Goal: Information Seeking & Learning: Learn about a topic

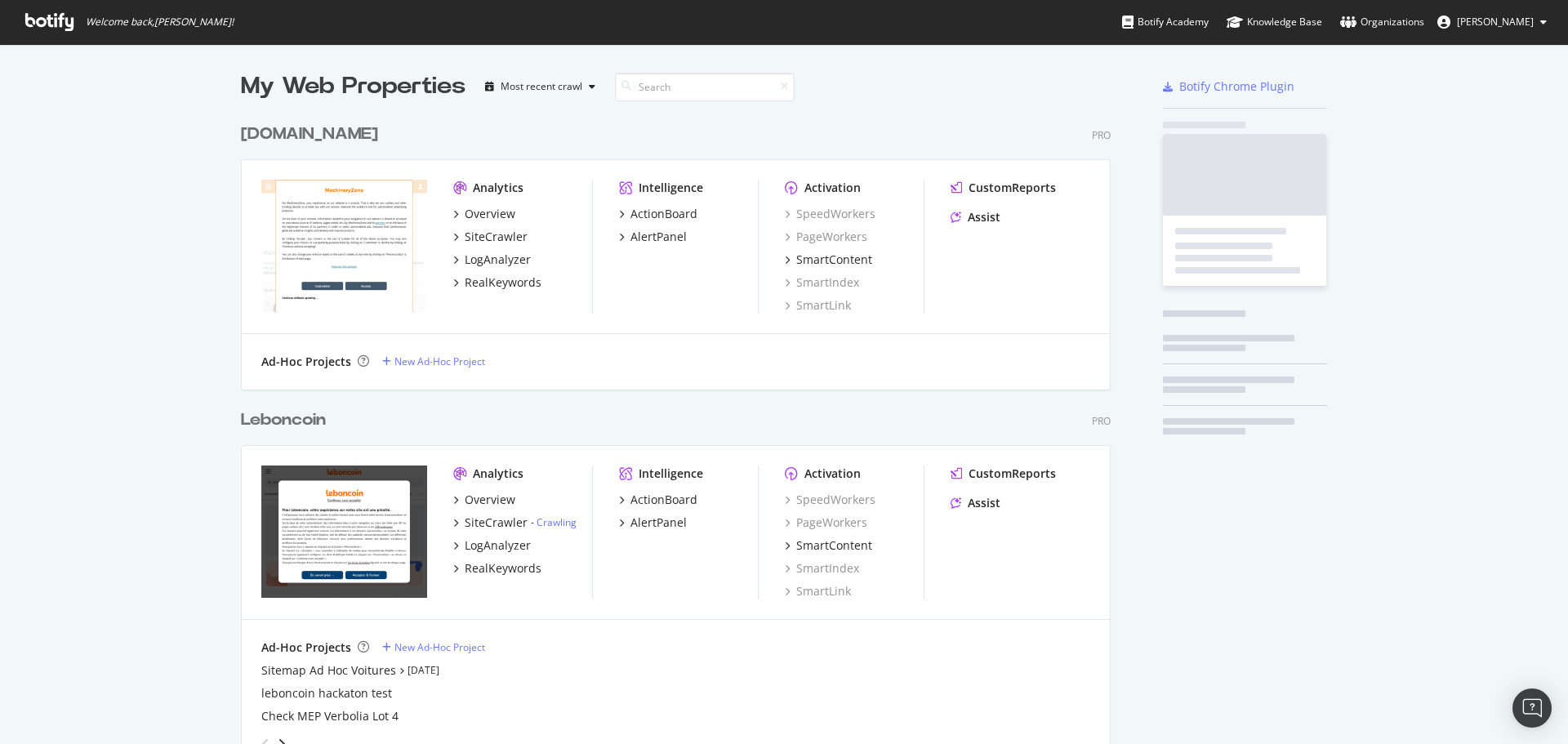
scroll to position [4873, 870]
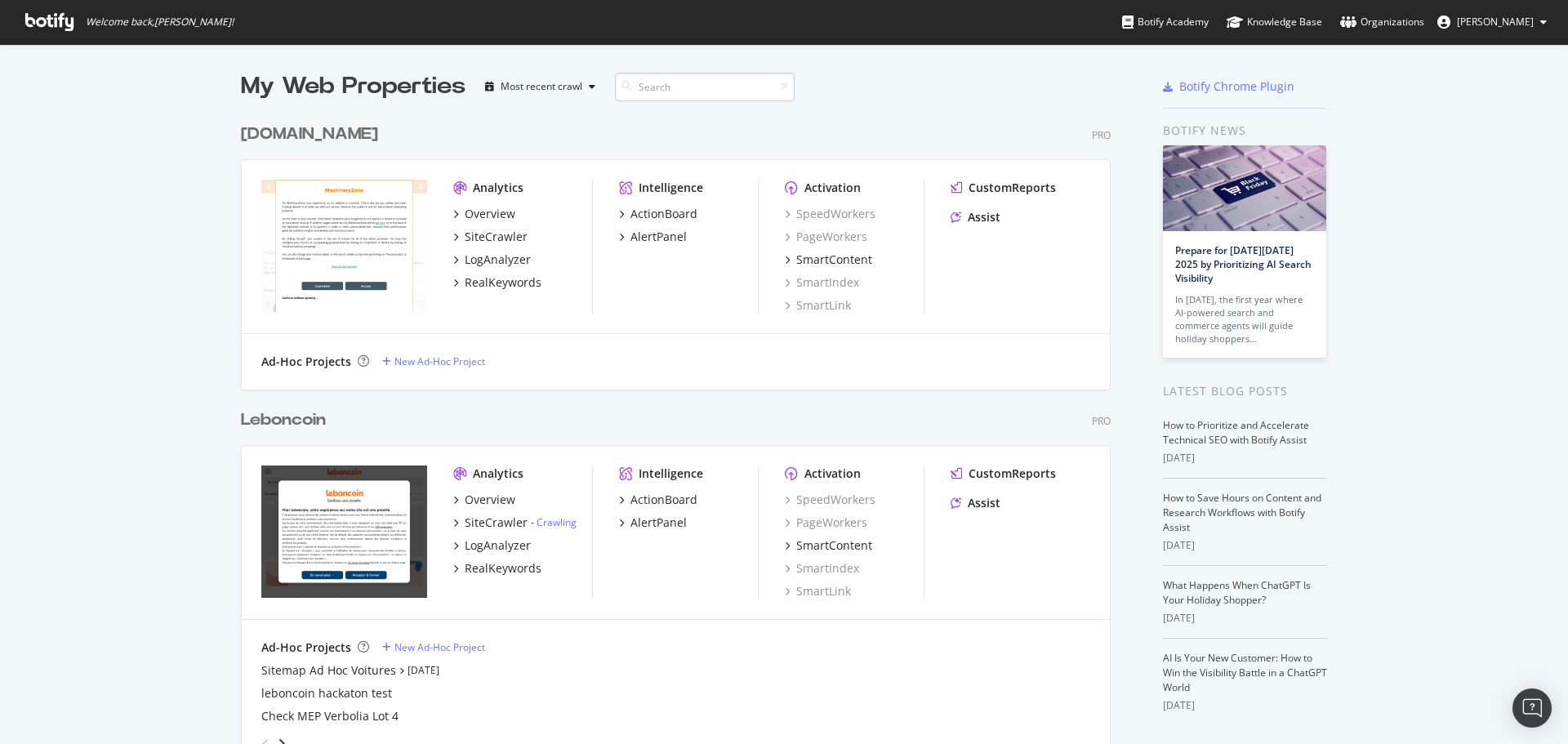
click at [700, 87] on input at bounding box center [705, 87] width 180 height 29
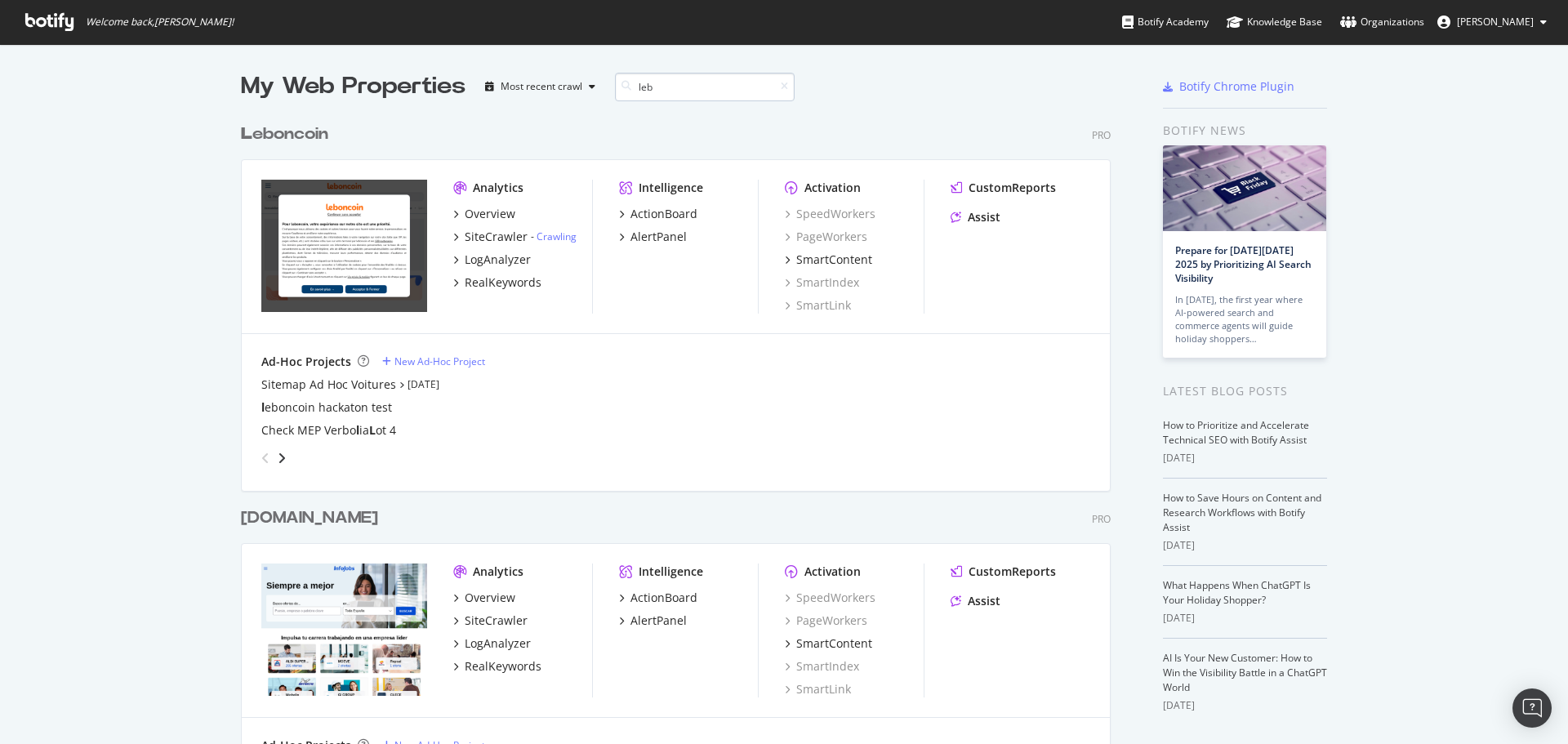
scroll to position [989, 870]
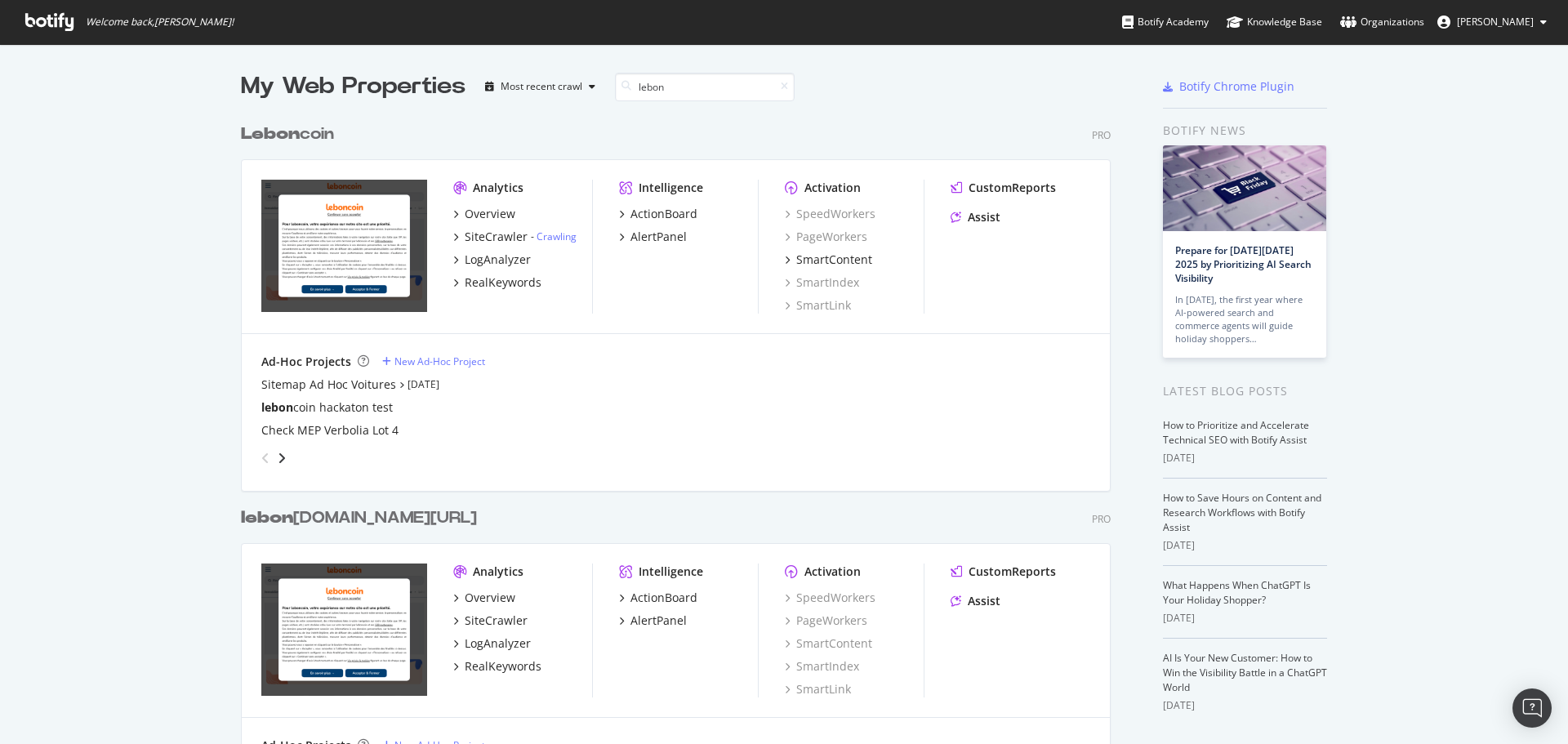
type input "lebon"
click at [283, 130] on b "Lebon" at bounding box center [270, 133] width 59 height 16
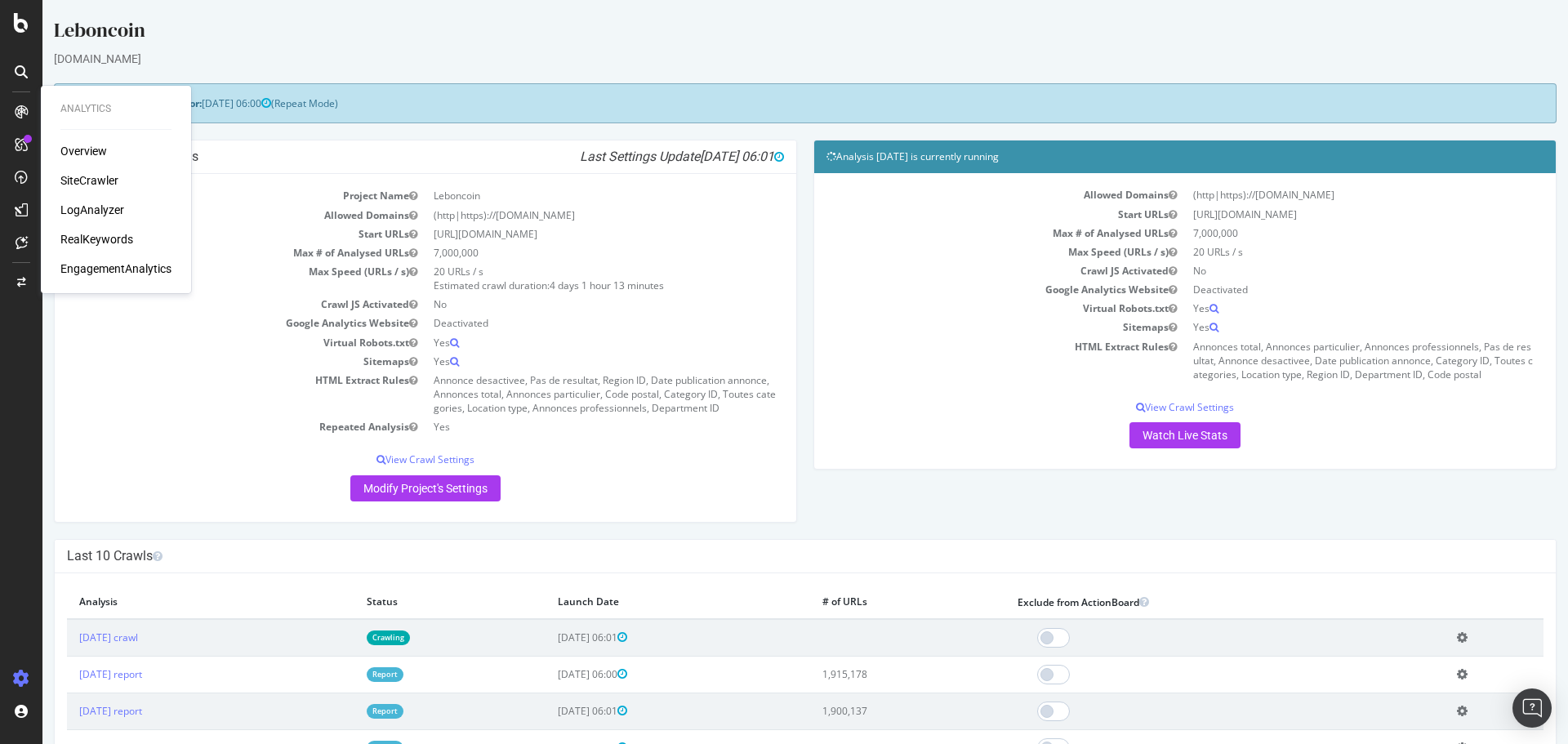
click at [98, 212] on div "LogAnalyzer" at bounding box center [92, 210] width 64 height 16
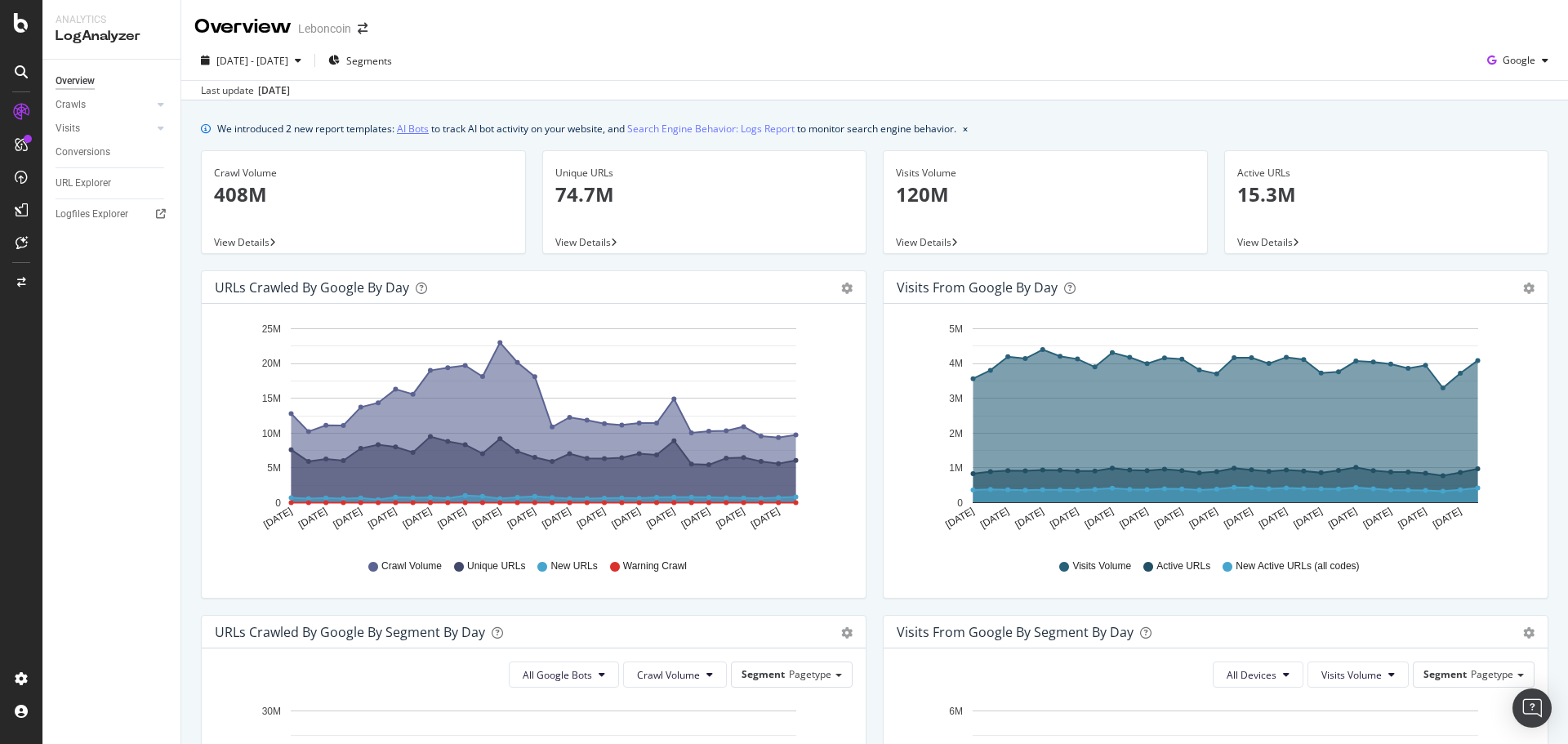
click at [416, 128] on link "AI Bots" at bounding box center [413, 129] width 32 height 17
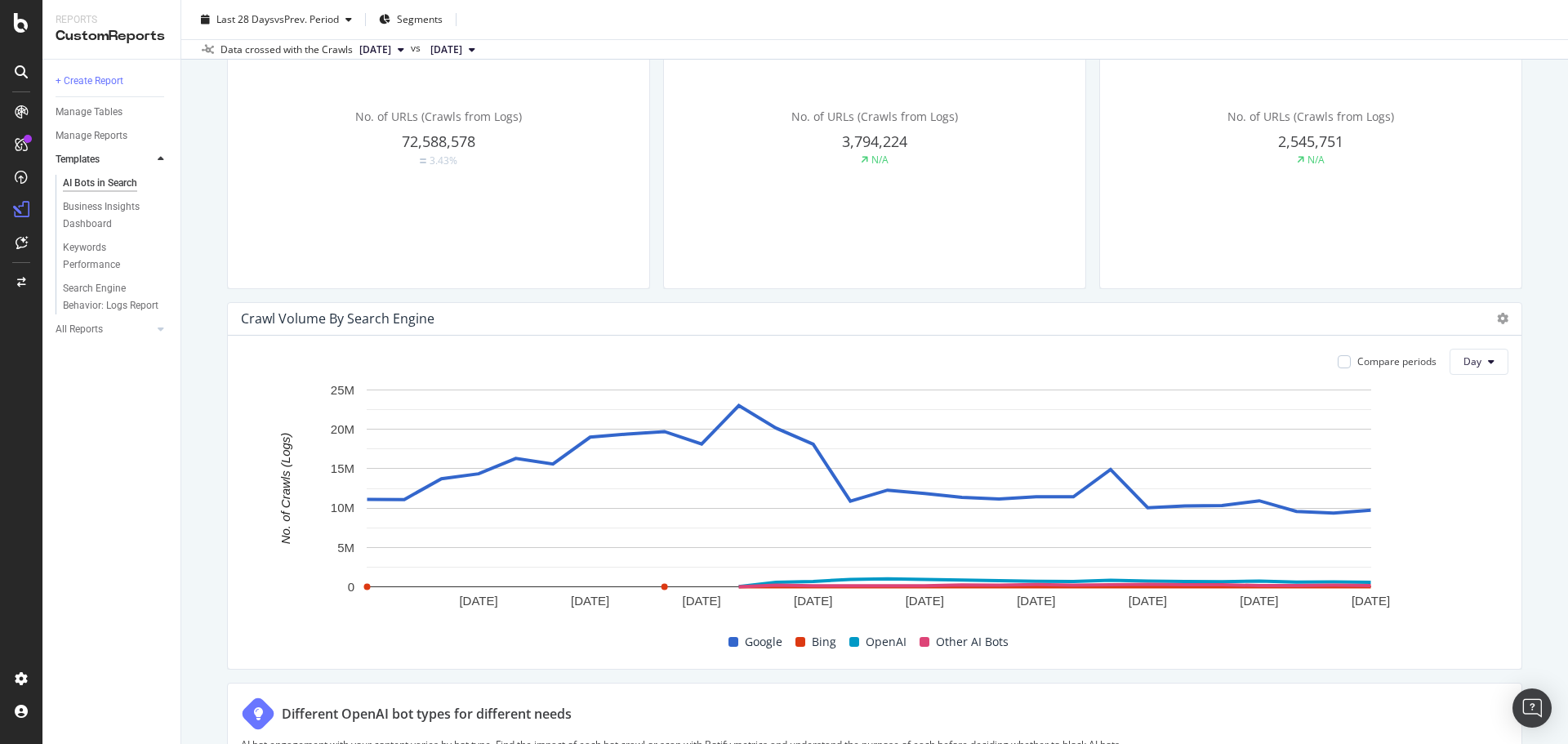
scroll to position [245, 0]
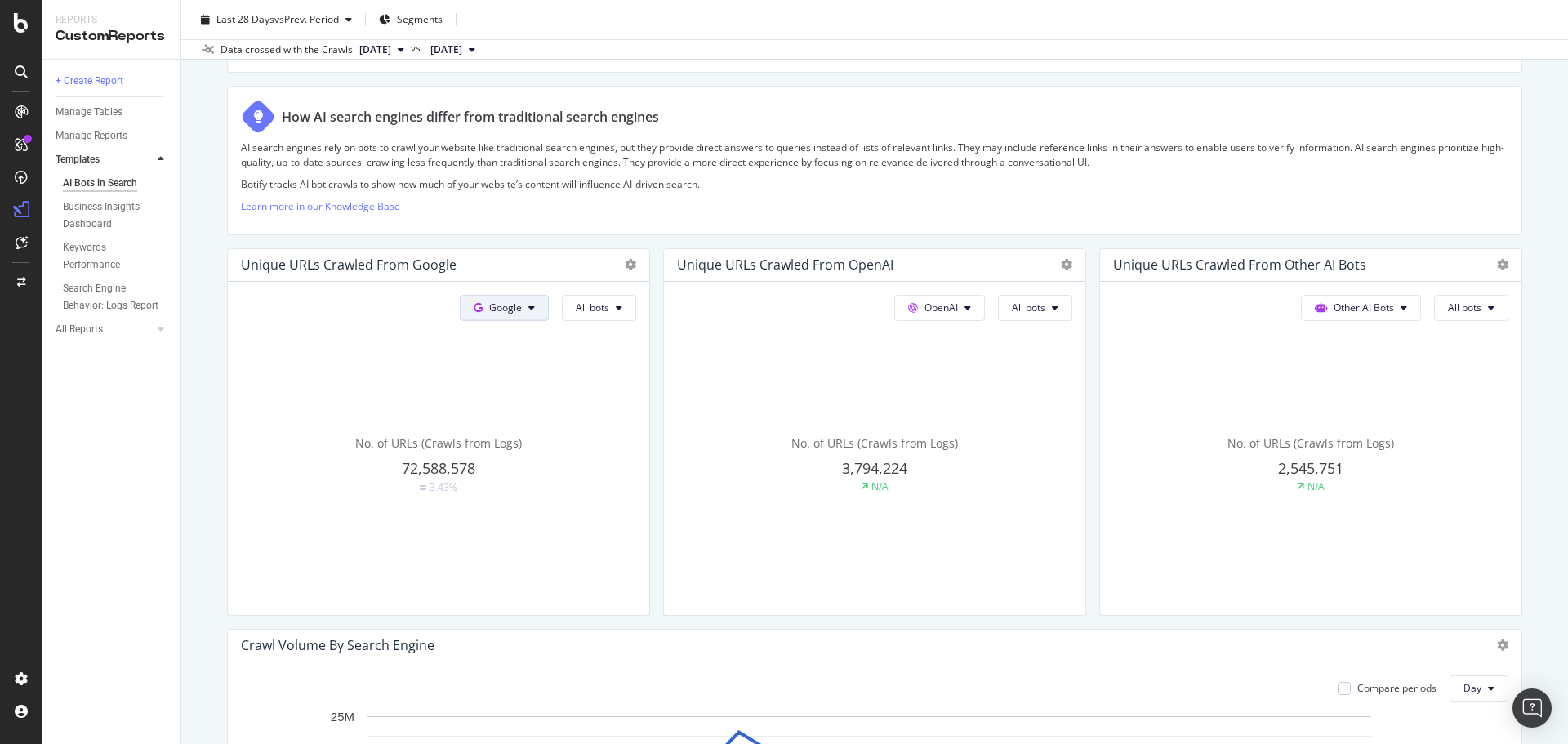
click at [522, 298] on button "Google" at bounding box center [504, 308] width 89 height 26
click at [523, 401] on span "OpenAI" at bounding box center [526, 400] width 60 height 14
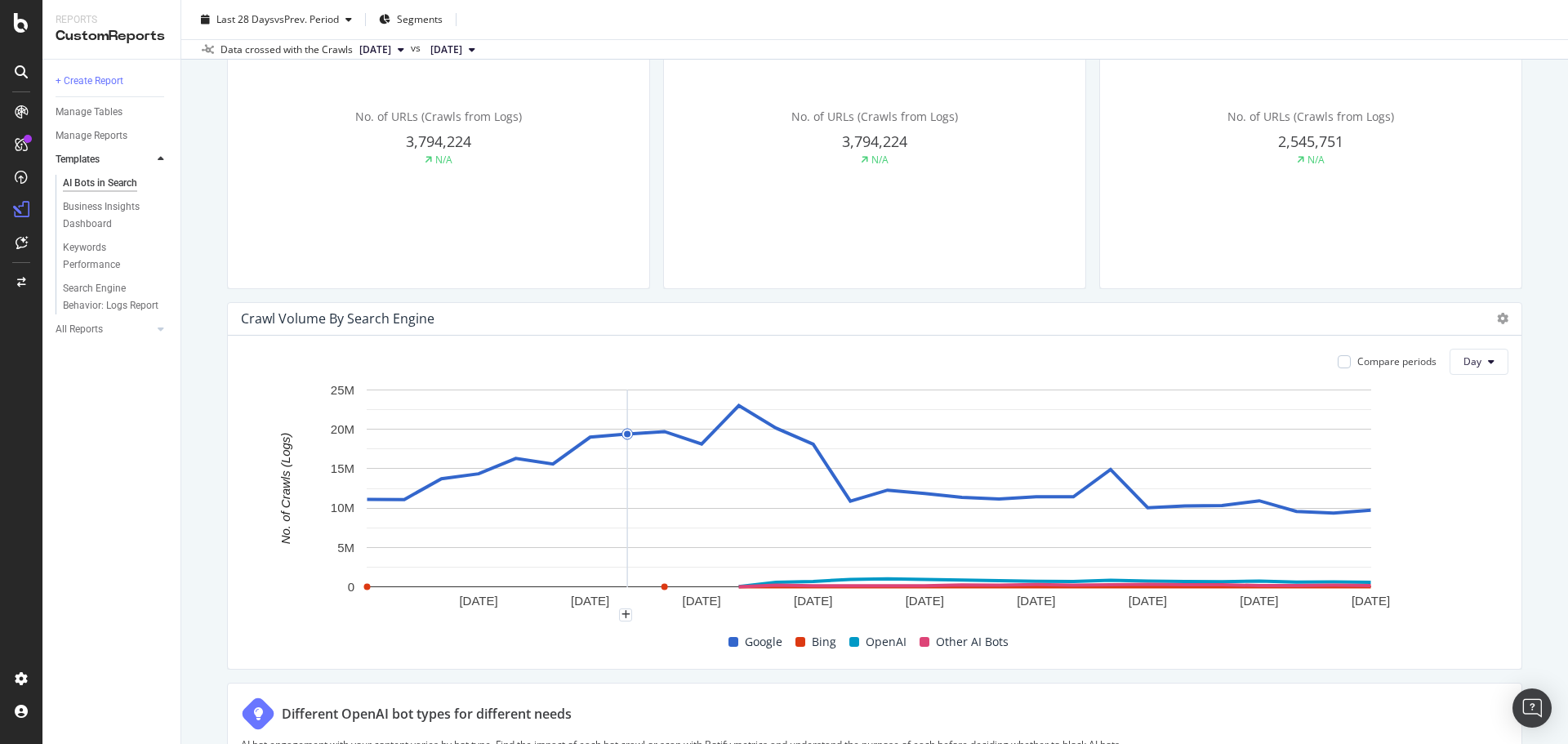
scroll to position [653, 0]
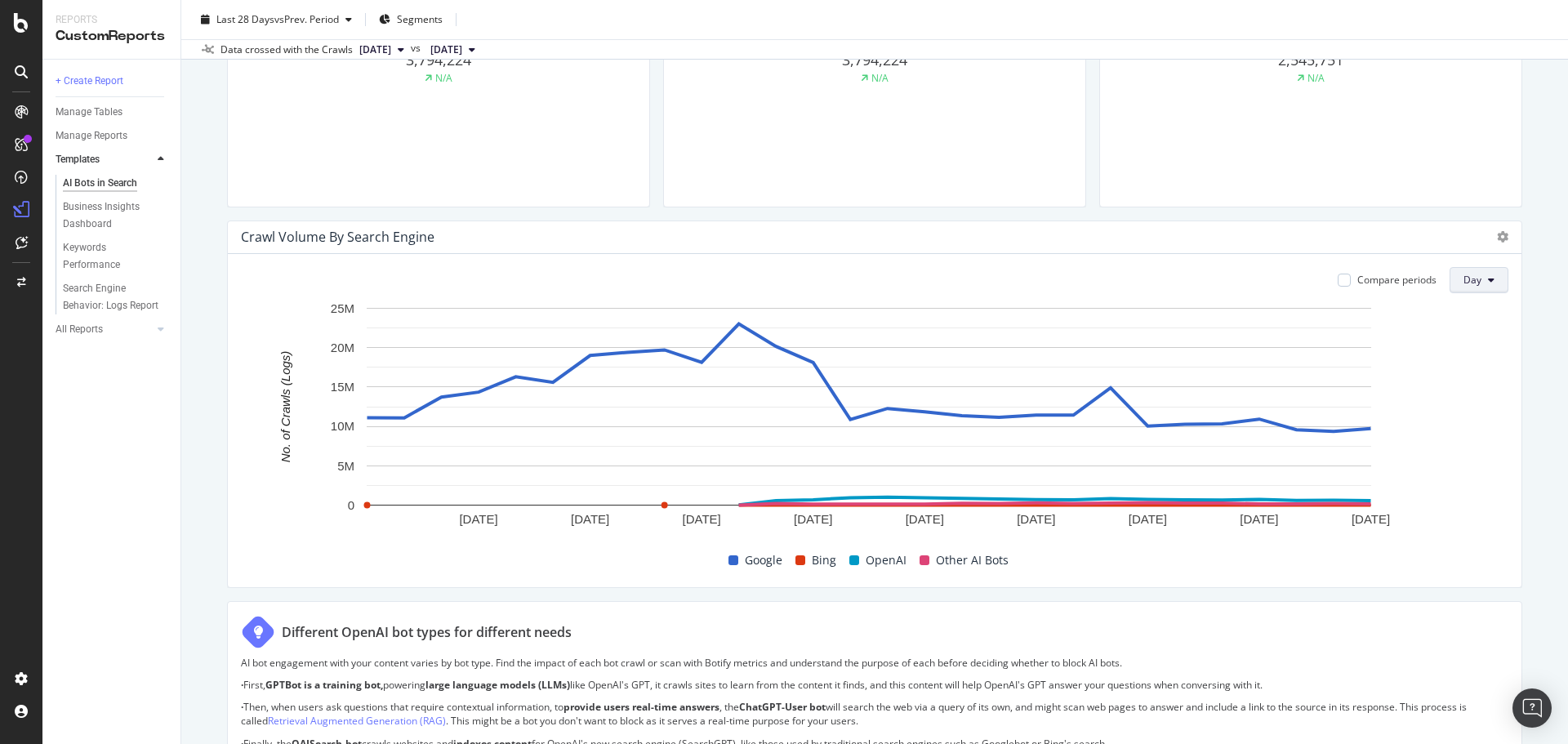
click at [1467, 280] on span "Day" at bounding box center [1472, 280] width 18 height 14
click at [1487, 277] on icon at bounding box center [1491, 281] width 7 height 10
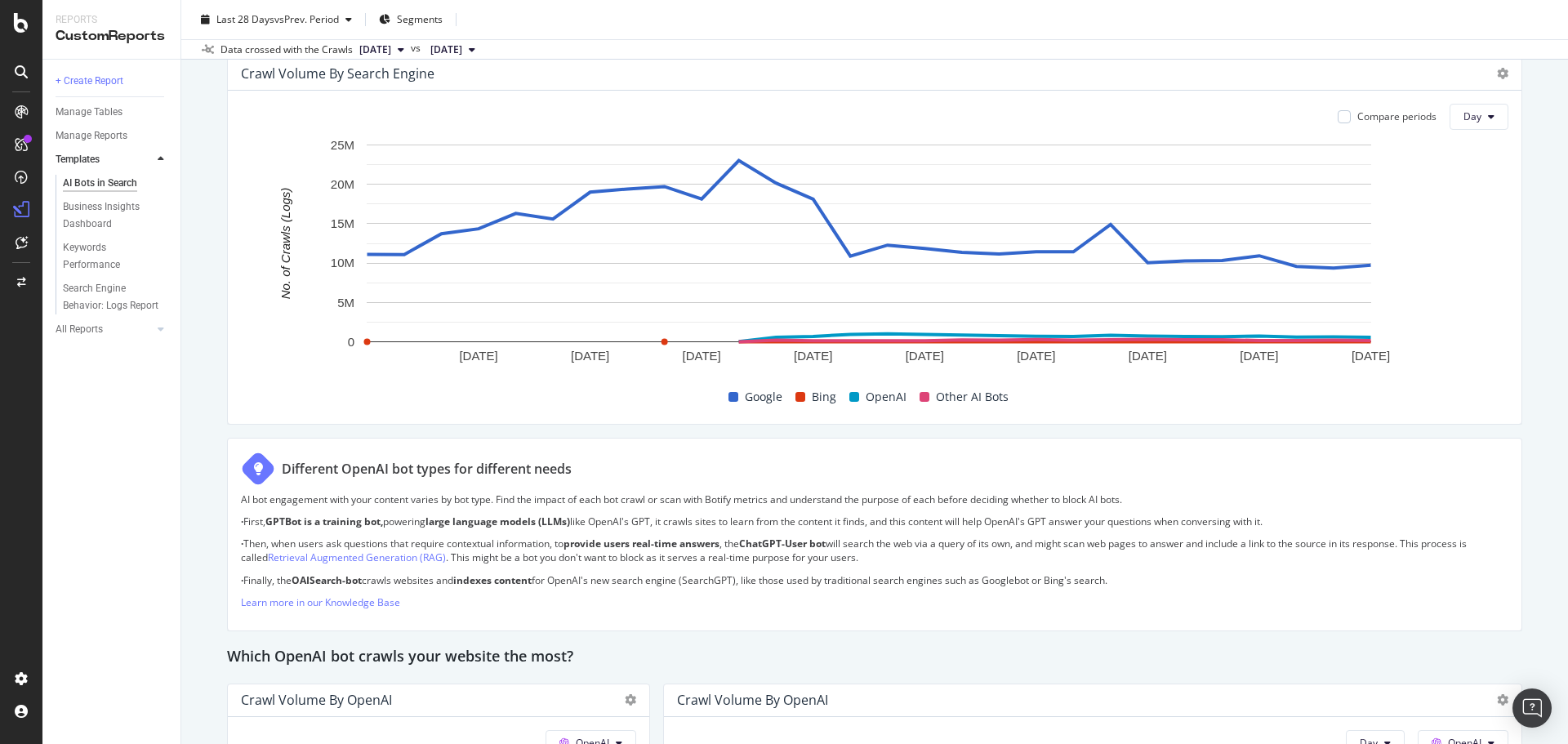
click at [820, 394] on span "Bing" at bounding box center [823, 396] width 25 height 20
click at [878, 398] on span "OpenAI" at bounding box center [886, 396] width 41 height 20
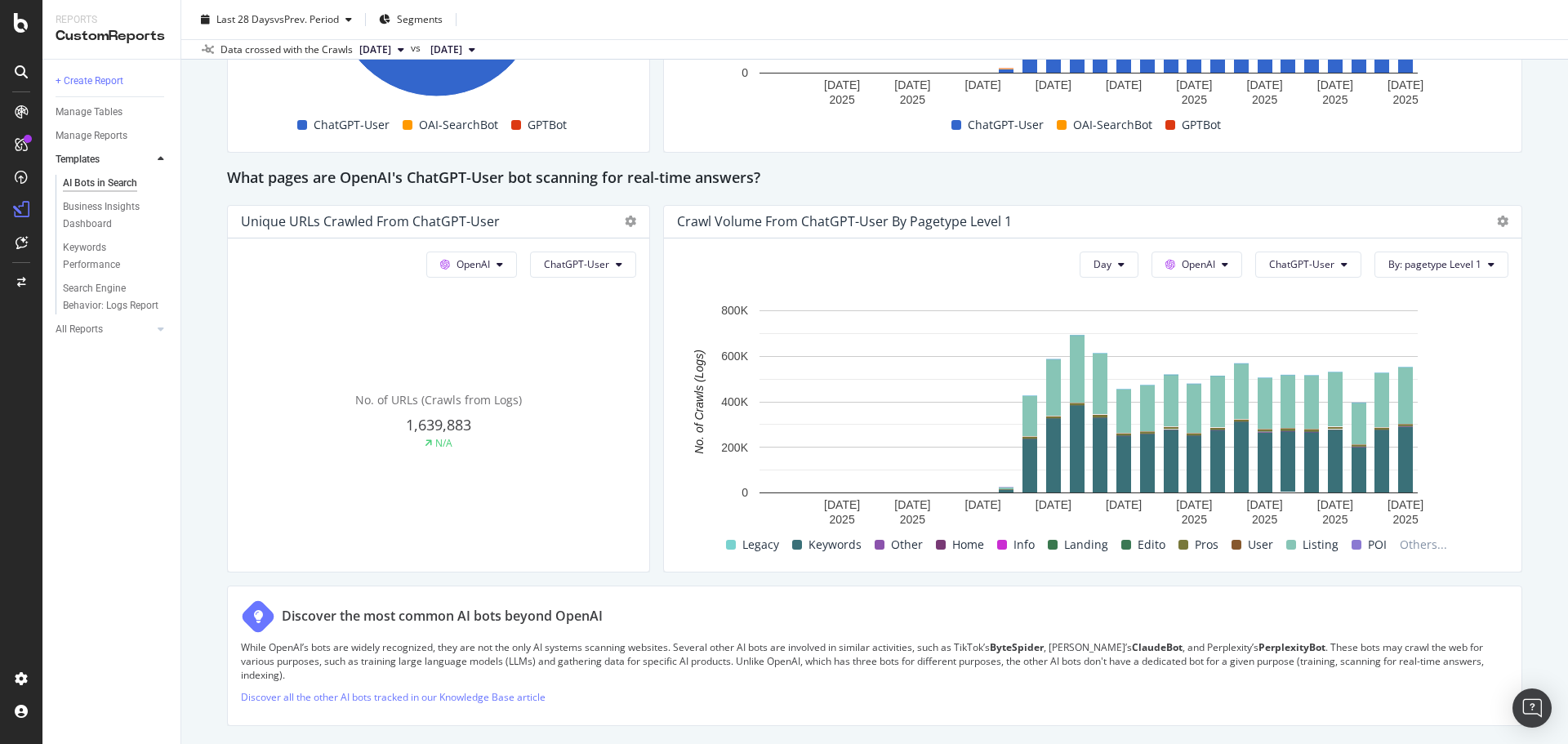
scroll to position [1389, 0]
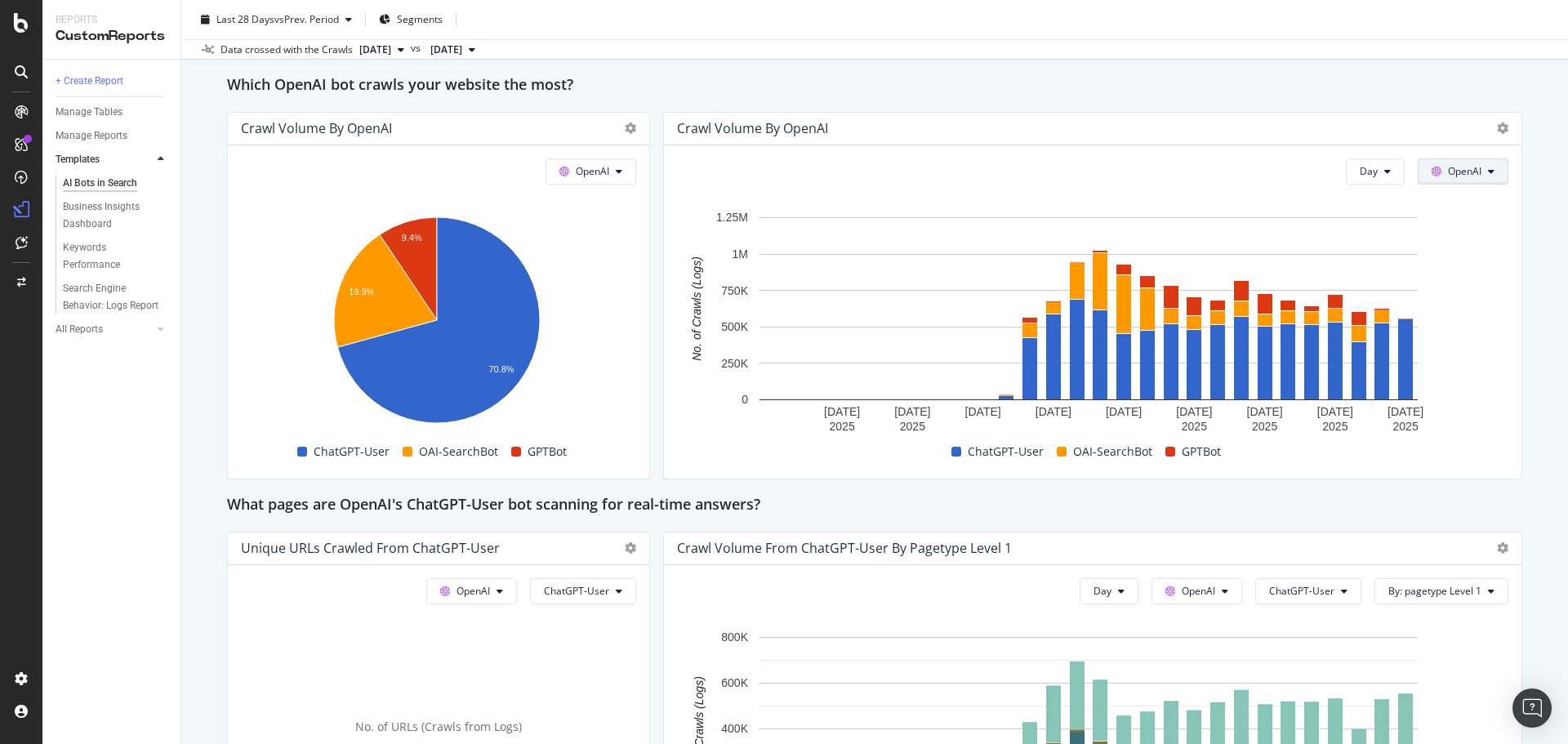
click at [1457, 175] on span "OpenAI" at bounding box center [1464, 171] width 33 height 14
click at [1479, 298] on span "Other AI Bots" at bounding box center [1475, 294] width 60 height 14
